Goal: Find specific page/section: Find specific page/section

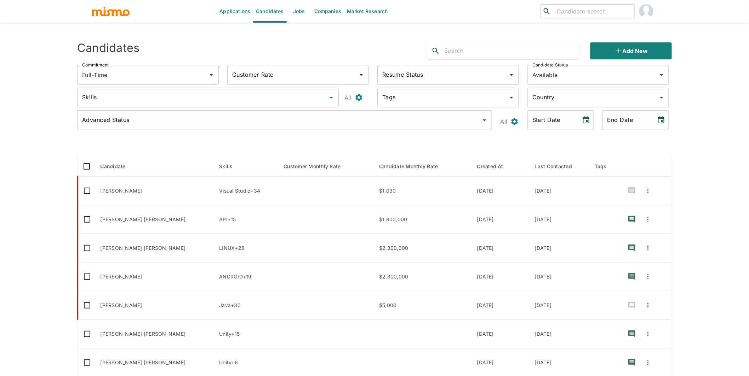
click at [326, 12] on link "Companies" at bounding box center [327, 11] width 33 height 23
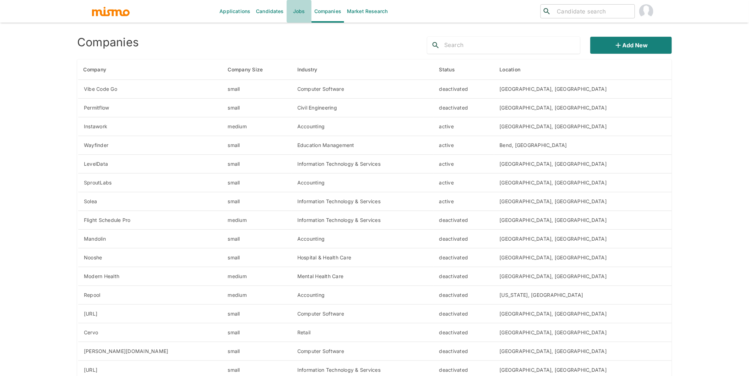
click at [298, 13] on link "Jobs" at bounding box center [299, 11] width 25 height 23
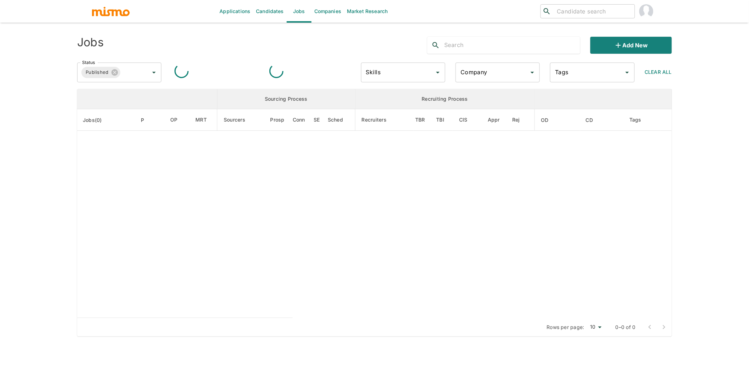
click at [482, 70] on input "Company" at bounding box center [491, 72] width 67 height 13
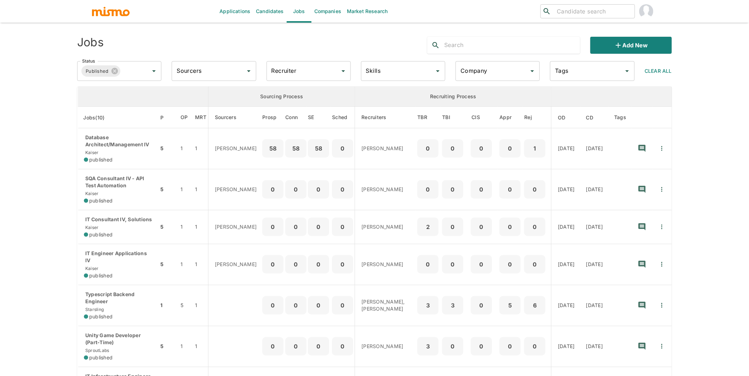
click at [482, 70] on input "Company" at bounding box center [491, 70] width 67 height 13
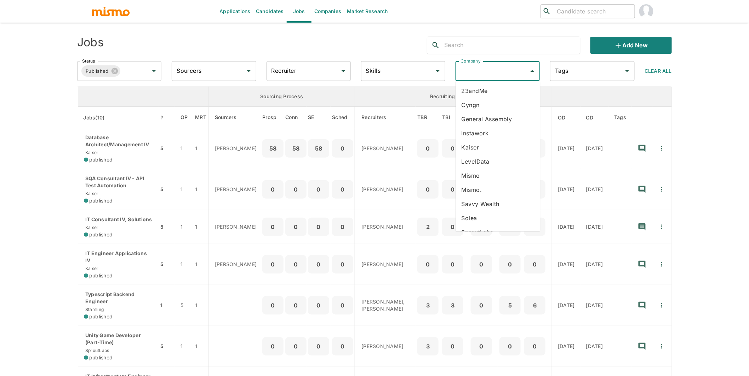
click at [492, 201] on li "Savvy Wealth" at bounding box center [498, 204] width 84 height 14
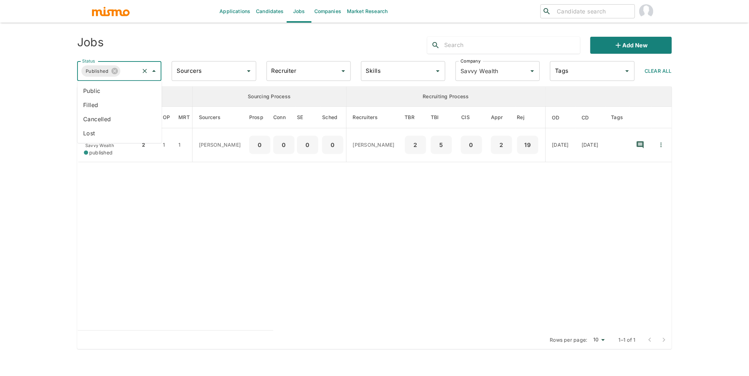
click at [133, 68] on input "Status" at bounding box center [129, 70] width 17 height 13
click at [114, 89] on li "Public" at bounding box center [119, 91] width 84 height 14
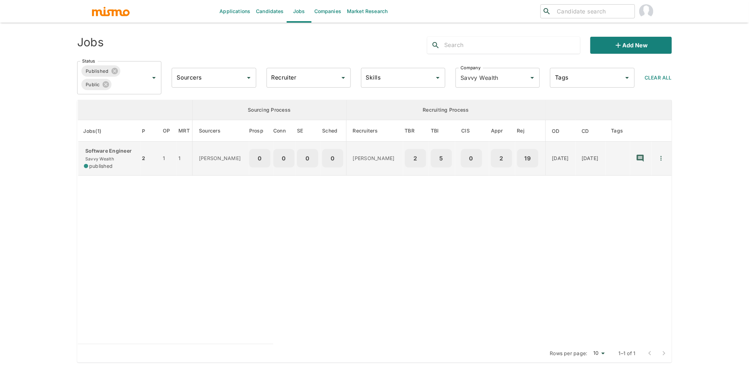
click at [117, 161] on div "Software Engineer Savvy Wealth published" at bounding box center [109, 159] width 51 height 22
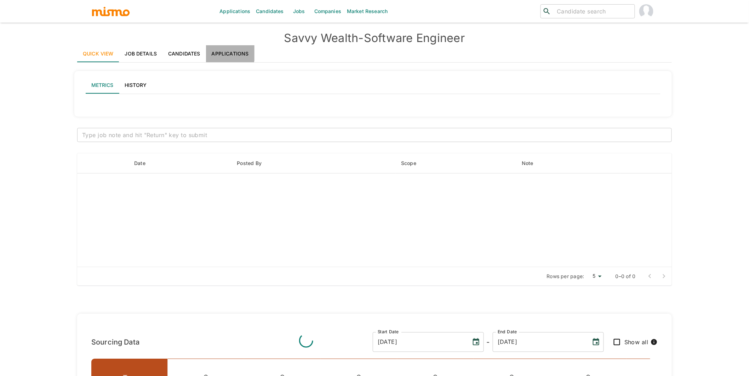
click at [227, 53] on link "Applications" at bounding box center [230, 53] width 48 height 17
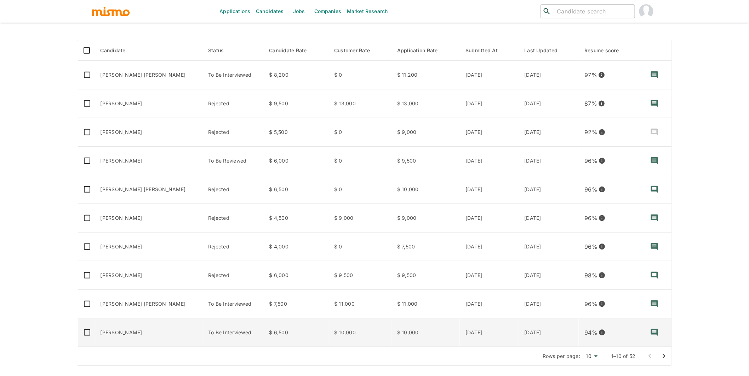
scroll to position [100, 0]
click at [134, 333] on td "[PERSON_NAME]" at bounding box center [149, 332] width 108 height 29
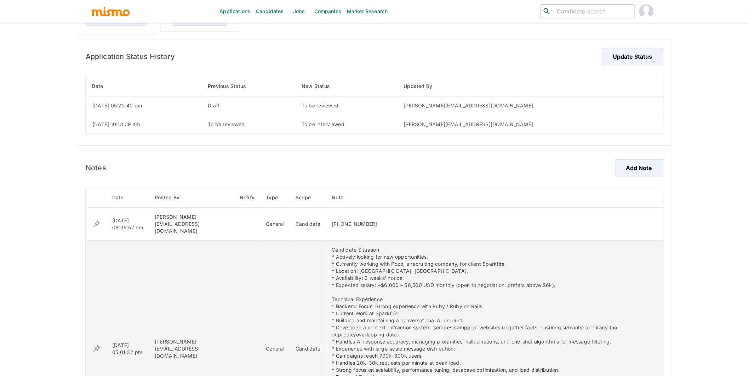
scroll to position [137, 0]
